Goal: Complete application form

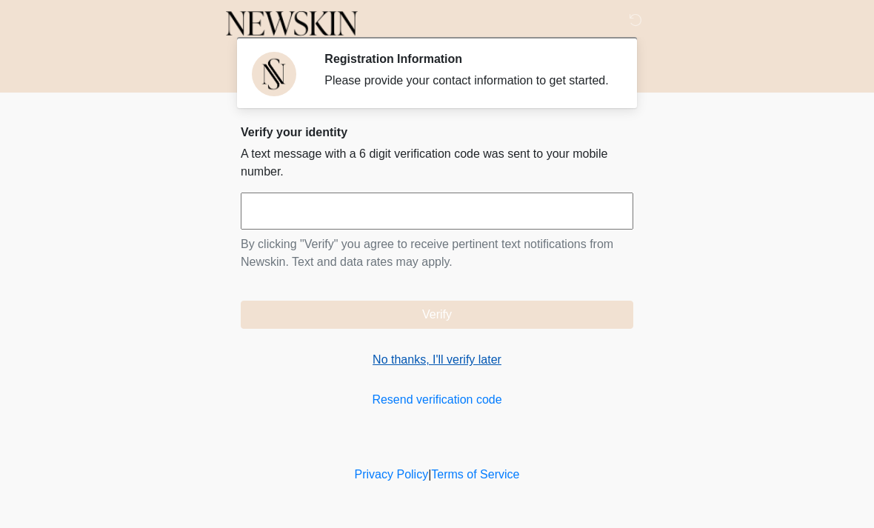
click at [475, 369] on link "No thanks, I'll verify later" at bounding box center [437, 360] width 393 height 18
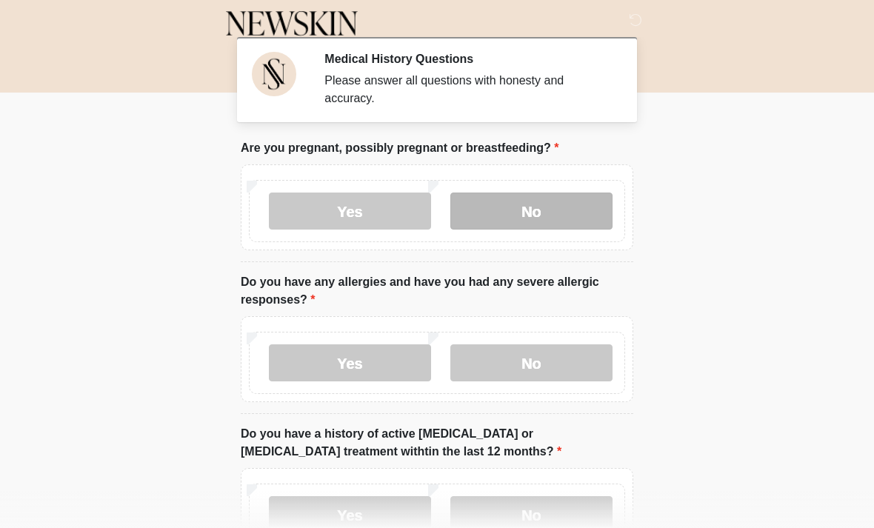
click at [545, 196] on label "No" at bounding box center [531, 211] width 162 height 37
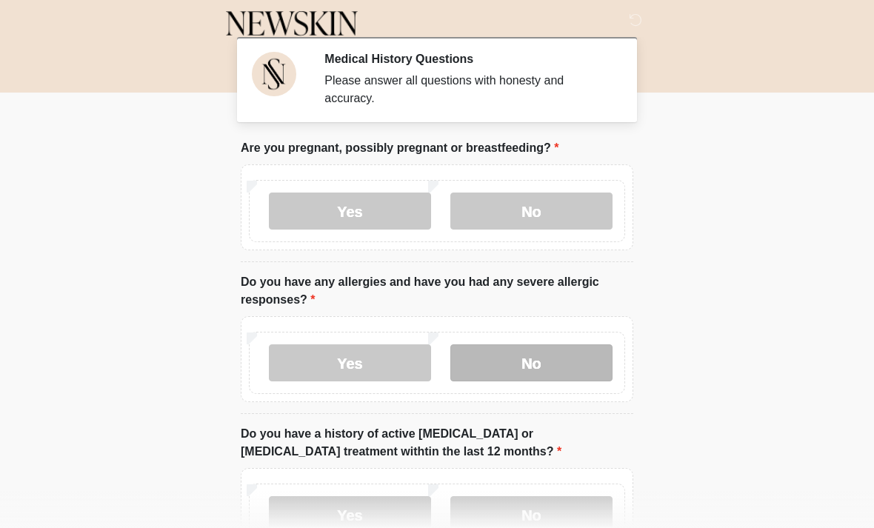
click at [532, 372] on label "No" at bounding box center [531, 362] width 162 height 37
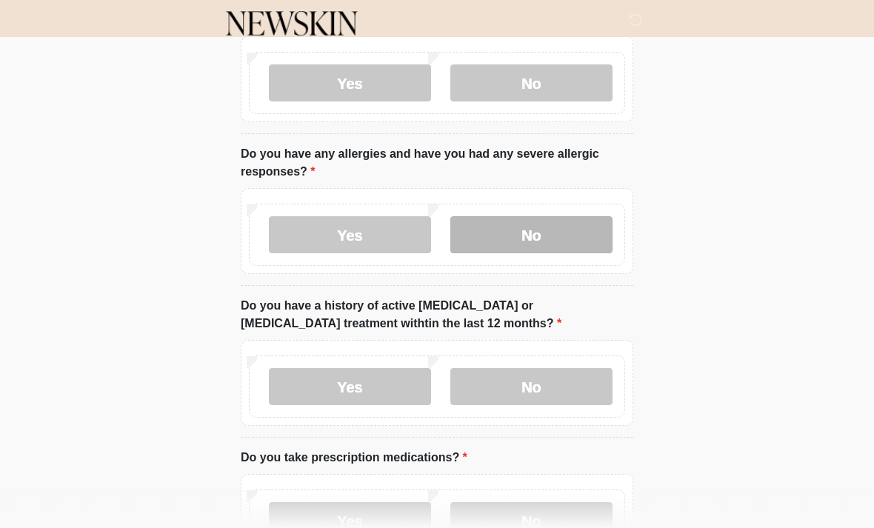
scroll to position [151, 0]
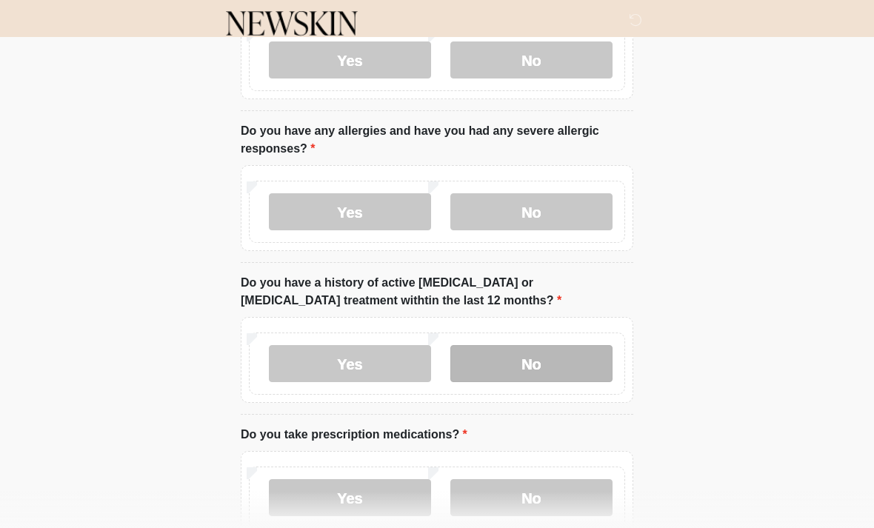
click at [545, 365] on label "No" at bounding box center [531, 363] width 162 height 37
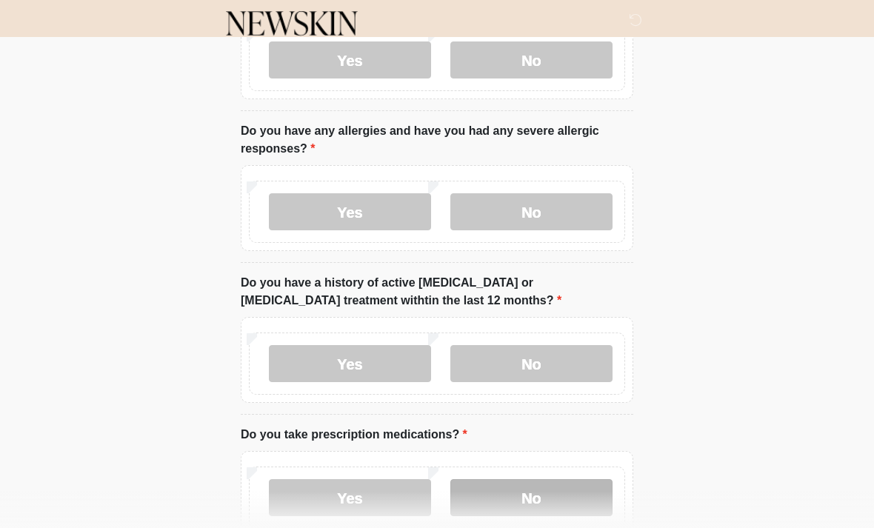
click at [515, 496] on label "No" at bounding box center [531, 497] width 162 height 37
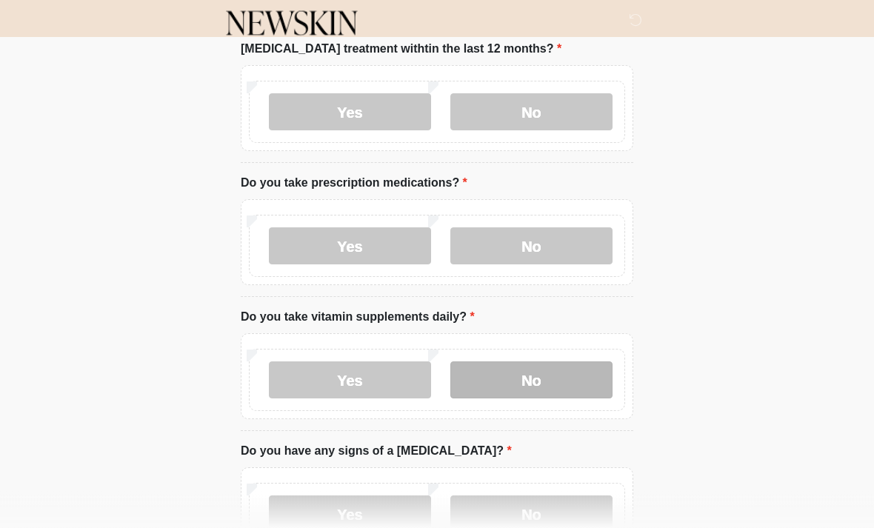
click at [548, 379] on label "No" at bounding box center [531, 380] width 162 height 37
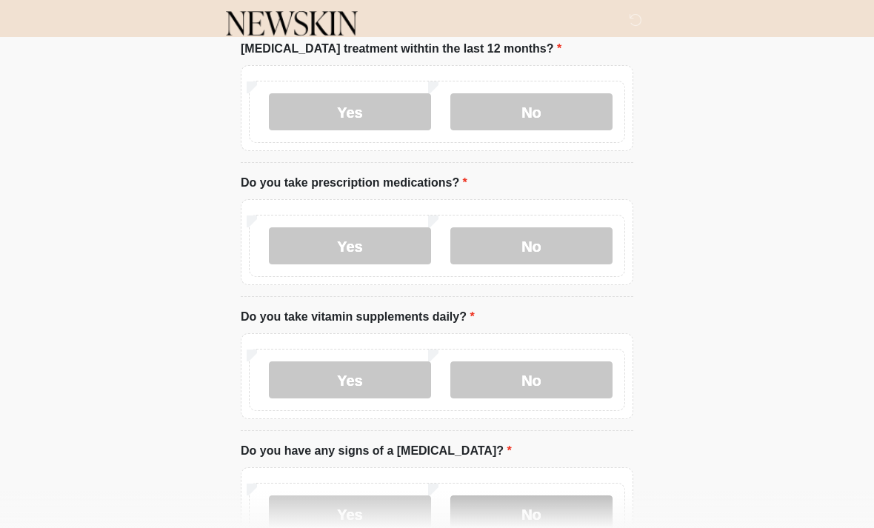
click at [521, 522] on label "No" at bounding box center [531, 514] width 162 height 37
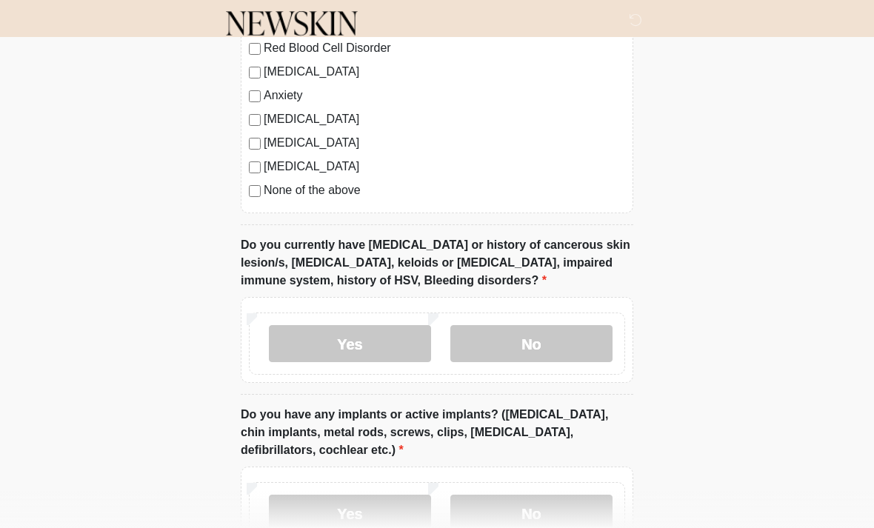
scroll to position [1111, 0]
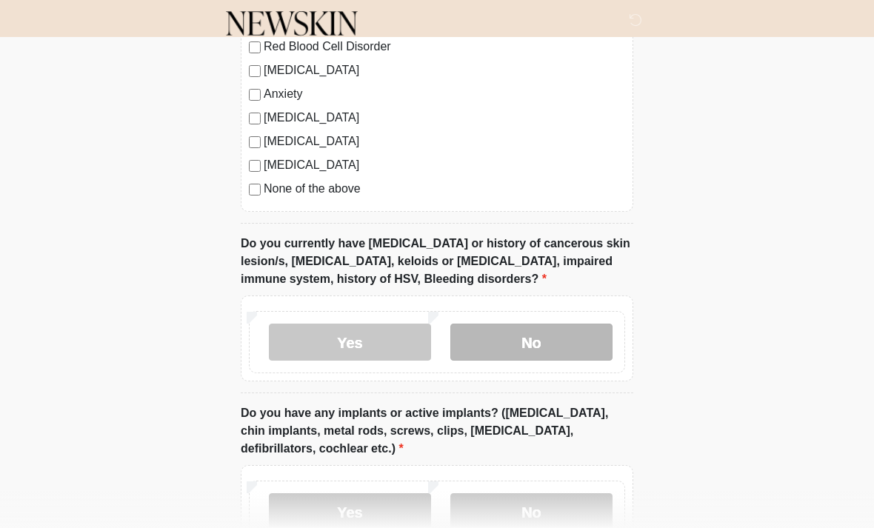
click at [516, 340] on label "No" at bounding box center [531, 342] width 162 height 37
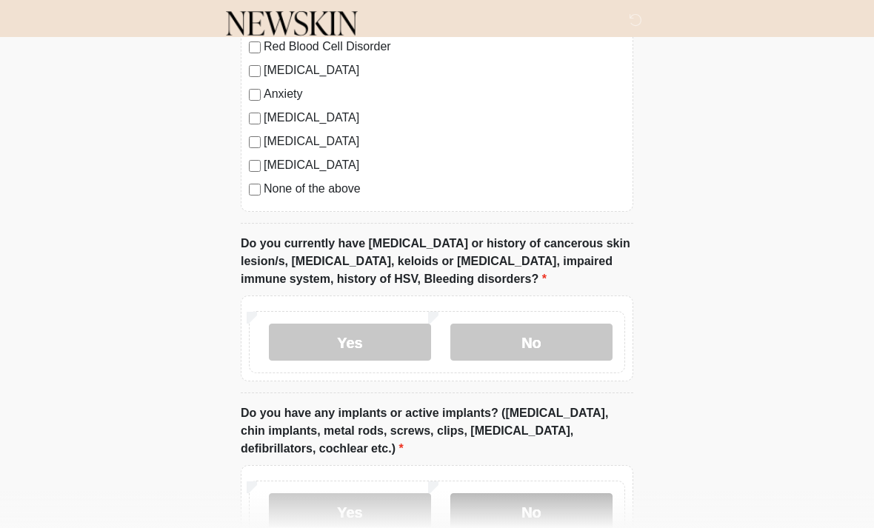
click at [507, 510] on label "No" at bounding box center [531, 511] width 162 height 37
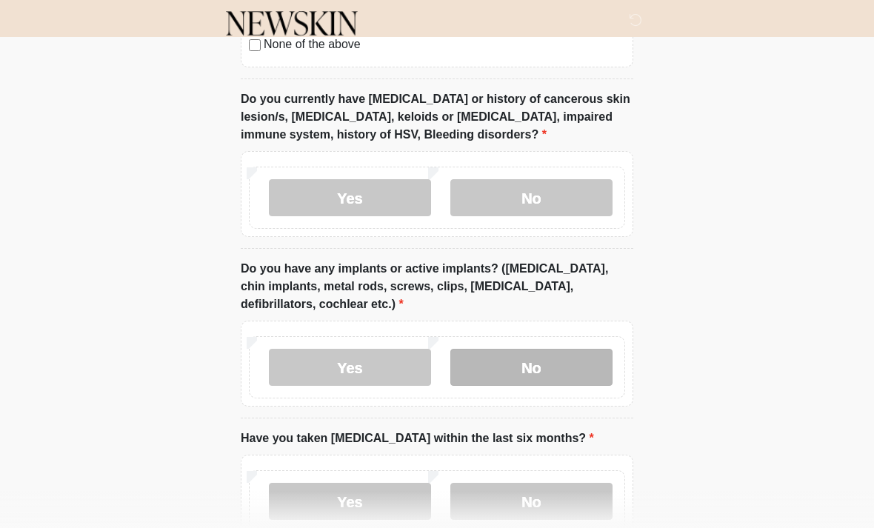
scroll to position [1349, 0]
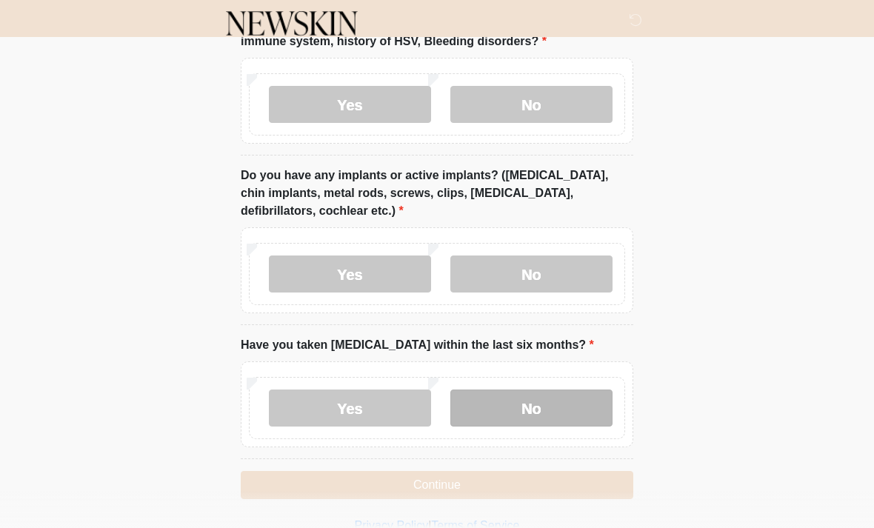
click at [548, 393] on label "No" at bounding box center [531, 408] width 162 height 37
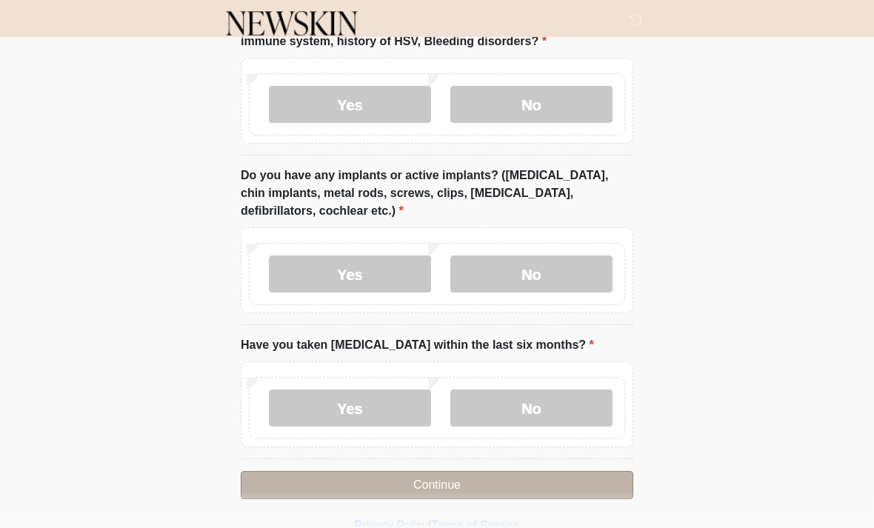
click at [510, 488] on button "Continue" at bounding box center [437, 485] width 393 height 28
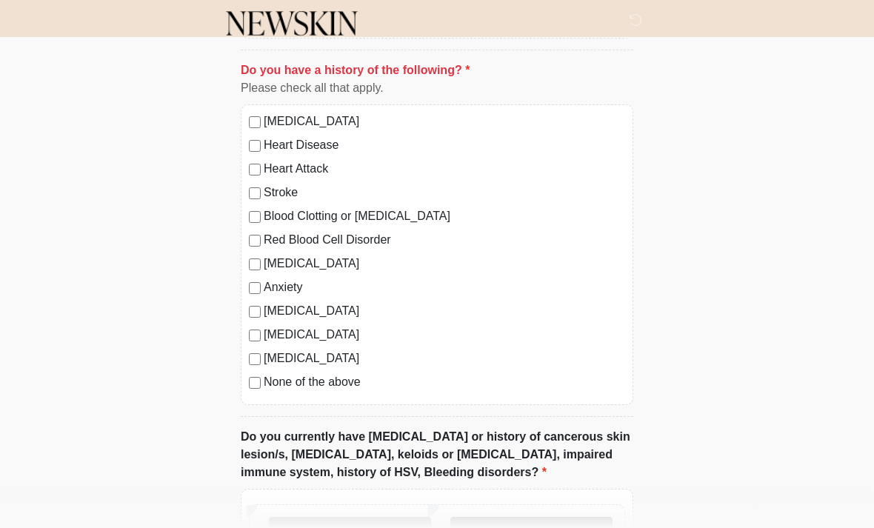
click at [541, 527] on label "No" at bounding box center [531, 535] width 162 height 37
click at [527, 522] on label "No" at bounding box center [531, 535] width 162 height 37
click at [557, 527] on label "No" at bounding box center [531, 535] width 162 height 37
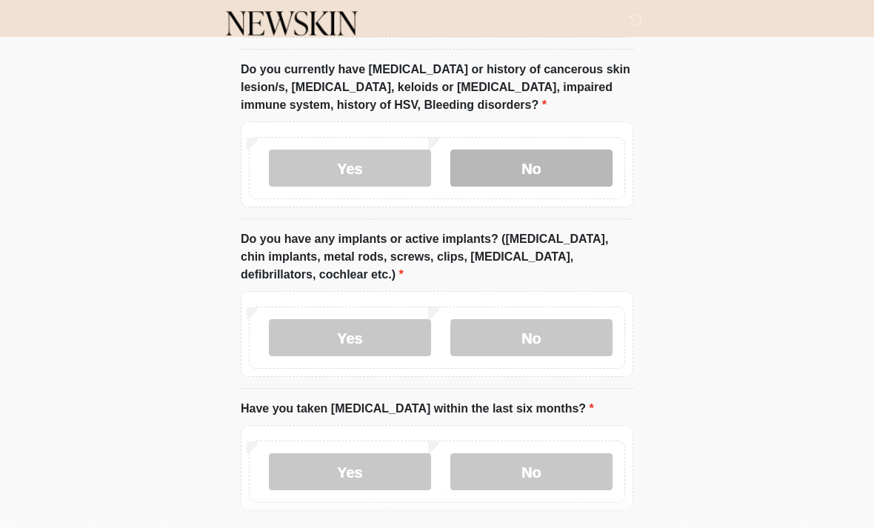
scroll to position [1349, 0]
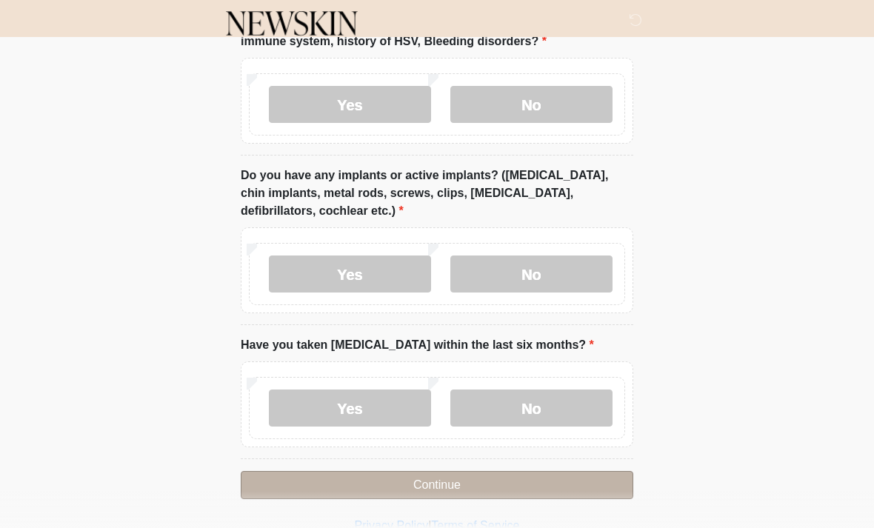
click at [456, 481] on button "Continue" at bounding box center [437, 485] width 393 height 28
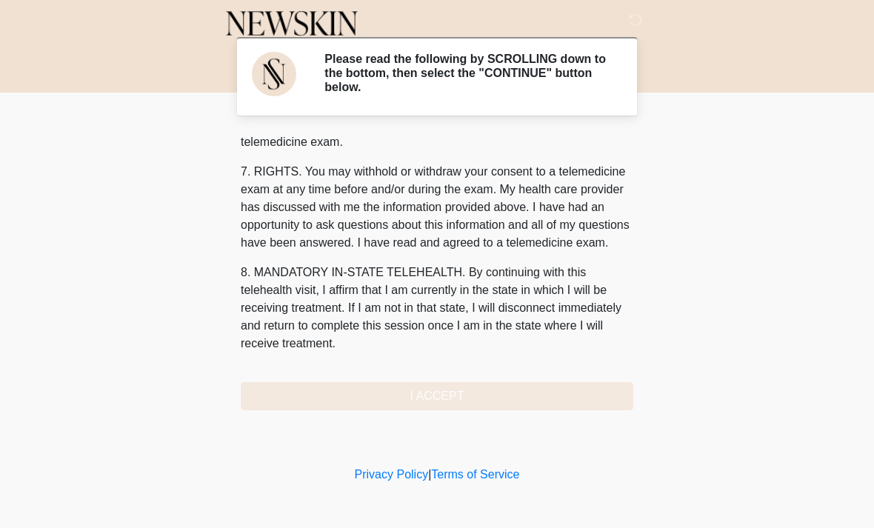
scroll to position [627, 0]
click at [509, 399] on button "I ACCEPT" at bounding box center [437, 396] width 393 height 28
